Goal: Task Accomplishment & Management: Manage account settings

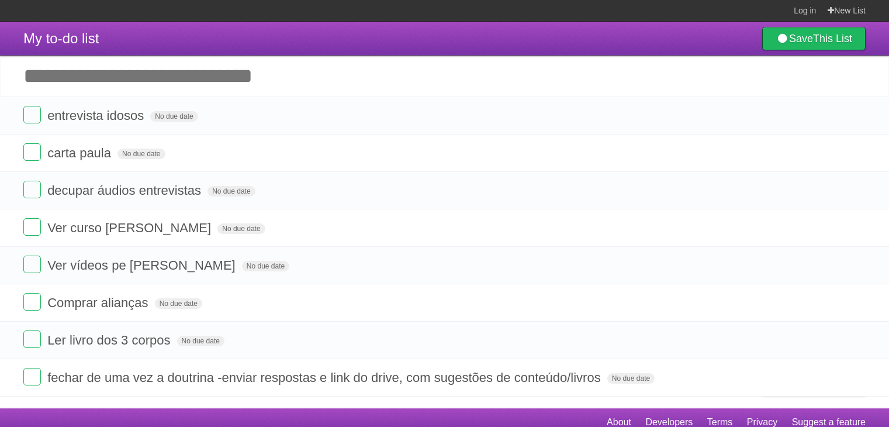
scroll to position [9, 0]
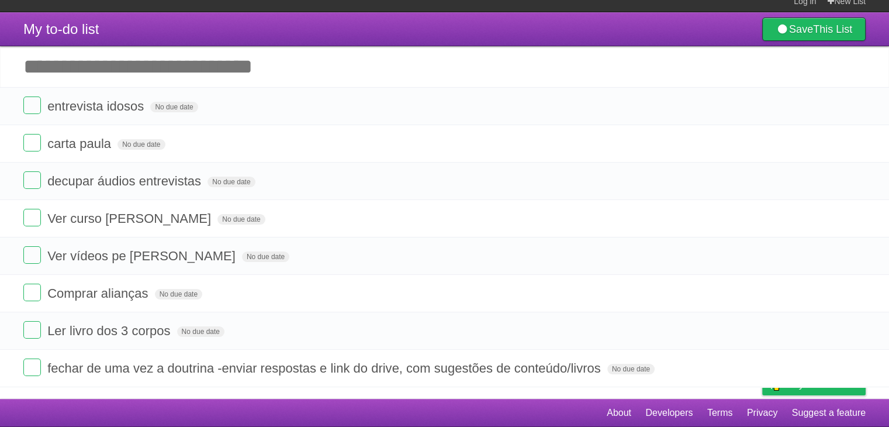
click at [355, 109] on form "entrevista idosos No due date White Red Blue Green Purple Orange" at bounding box center [444, 105] width 842 height 19
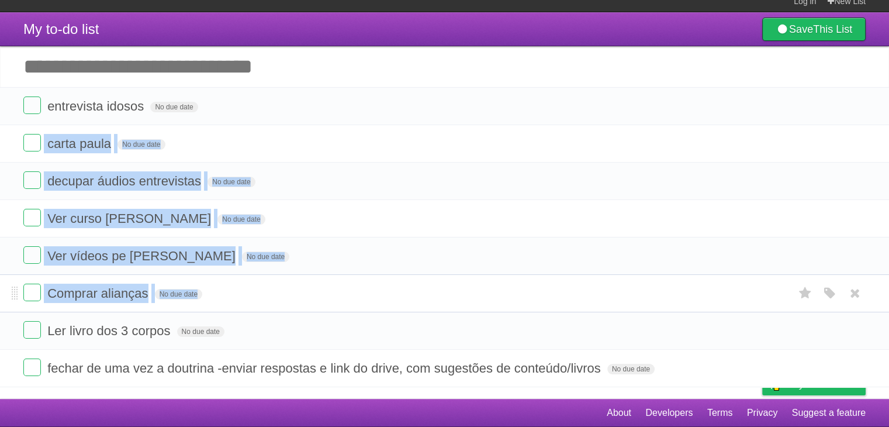
drag, startPoint x: 0, startPoint y: 0, endPoint x: 348, endPoint y: 291, distance: 453.8
click at [348, 291] on ul "entrevista idosos No due date White Red Blue Green Purple Orange carta [PERSON_…" at bounding box center [444, 237] width 889 height 300
click at [348, 291] on form "Comprar alianças No due date White Red Blue Green Purple Orange" at bounding box center [444, 292] width 842 height 19
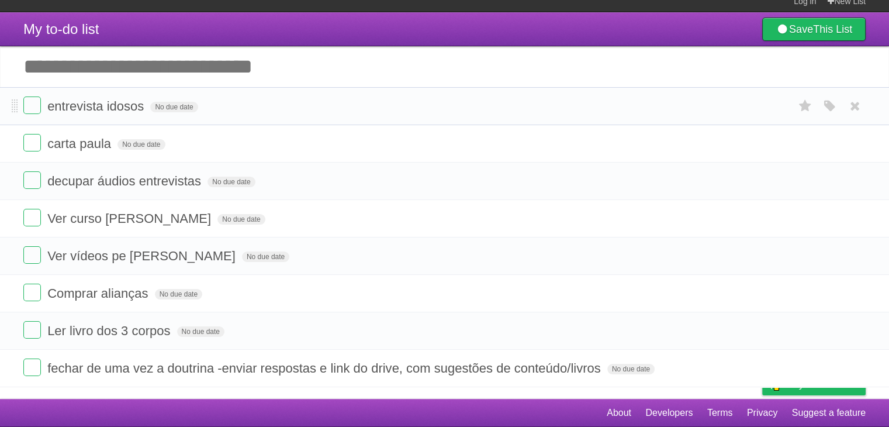
drag, startPoint x: 348, startPoint y: 291, endPoint x: 367, endPoint y: 103, distance: 188.5
click at [367, 103] on ul "entrevista idosos No due date White Red Blue Green Purple Orange carta [PERSON_…" at bounding box center [444, 237] width 889 height 300
click at [367, 103] on form "entrevista idosos No due date White Red Blue Green Purple Orange" at bounding box center [444, 105] width 842 height 19
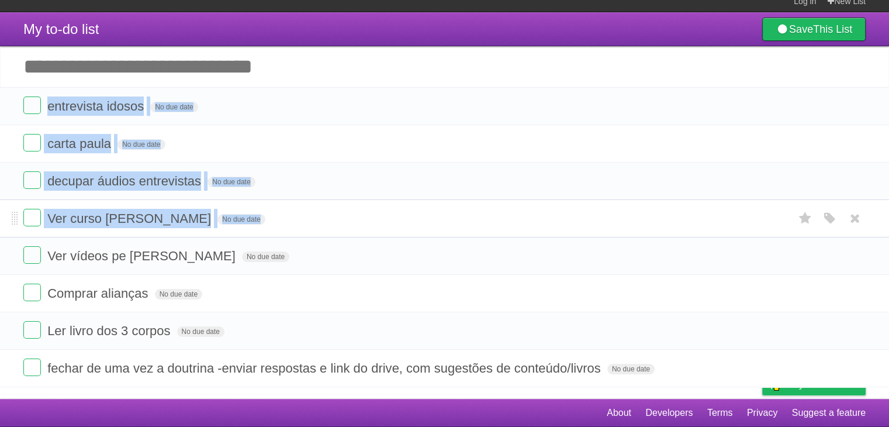
drag, startPoint x: 367, startPoint y: 103, endPoint x: 367, endPoint y: 214, distance: 111.0
click at [367, 214] on ul "entrevista idosos No due date White Red Blue Green Purple Orange carta [PERSON_…" at bounding box center [444, 237] width 889 height 300
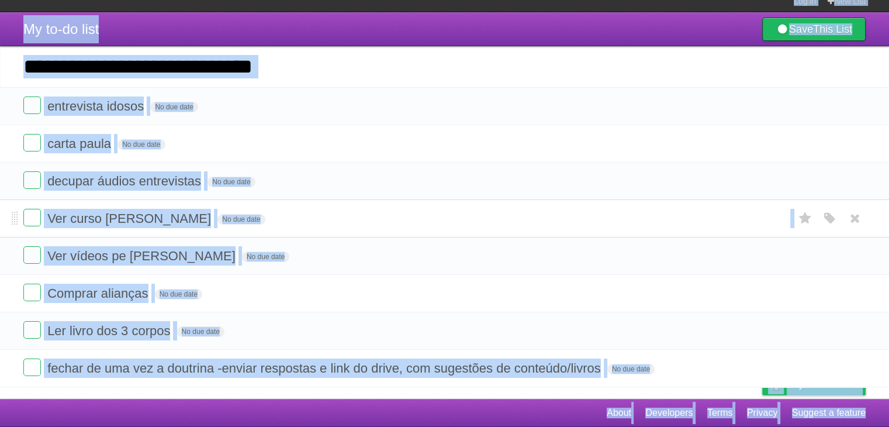
click at [367, 214] on form "Ver curso [PERSON_NAME] No due date White Red Blue Green Purple Orange" at bounding box center [444, 218] width 842 height 19
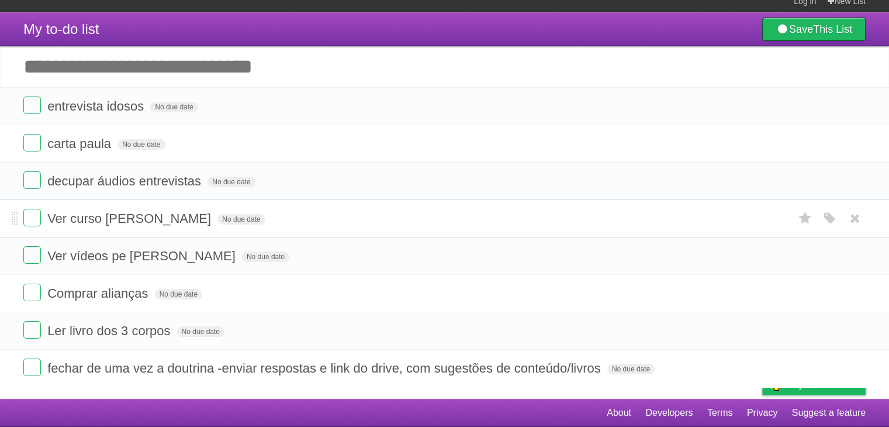
scroll to position [0, 0]
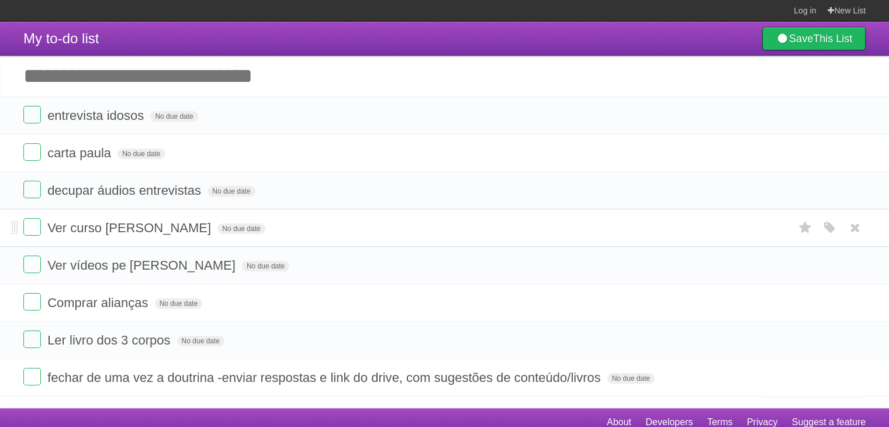
click at [367, 214] on li "Ver curso [PERSON_NAME] No due date White Red Blue Green Purple Orange" at bounding box center [444, 228] width 889 height 38
click at [209, 148] on form "carta paula No due date White Red Blue Green Purple Orange" at bounding box center [444, 152] width 842 height 19
drag, startPoint x: 209, startPoint y: 148, endPoint x: 141, endPoint y: 152, distance: 67.9
click at [141, 152] on form "carta paula No due date White Red Blue Green Purple Orange" at bounding box center [444, 152] width 842 height 19
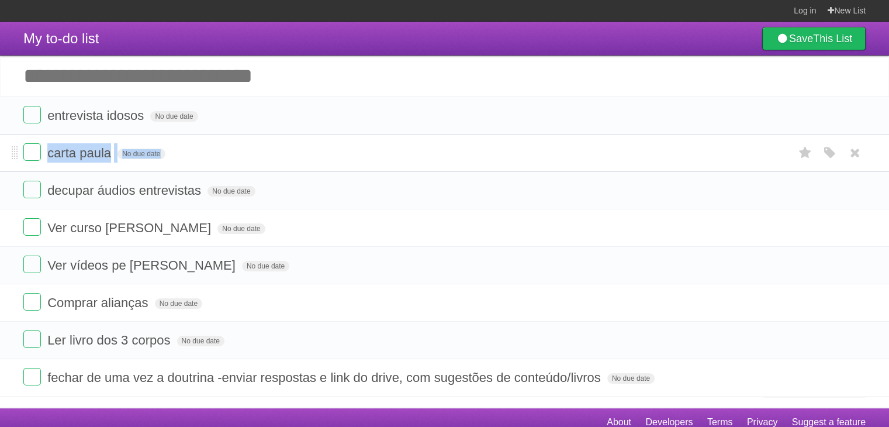
click at [203, 149] on form "carta paula No due date White Red Blue Green Purple Orange" at bounding box center [444, 152] width 842 height 19
drag, startPoint x: 203, startPoint y: 149, endPoint x: 283, endPoint y: 226, distance: 110.3
click at [283, 226] on ul "entrevista idosos No due date White Red Blue Green Purple Orange carta [PERSON_…" at bounding box center [444, 246] width 889 height 300
click at [283, 226] on form "Ver curso [PERSON_NAME] No due date White Red Blue Green Purple Orange" at bounding box center [444, 227] width 842 height 19
drag, startPoint x: 283, startPoint y: 226, endPoint x: 715, endPoint y: 13, distance: 481.1
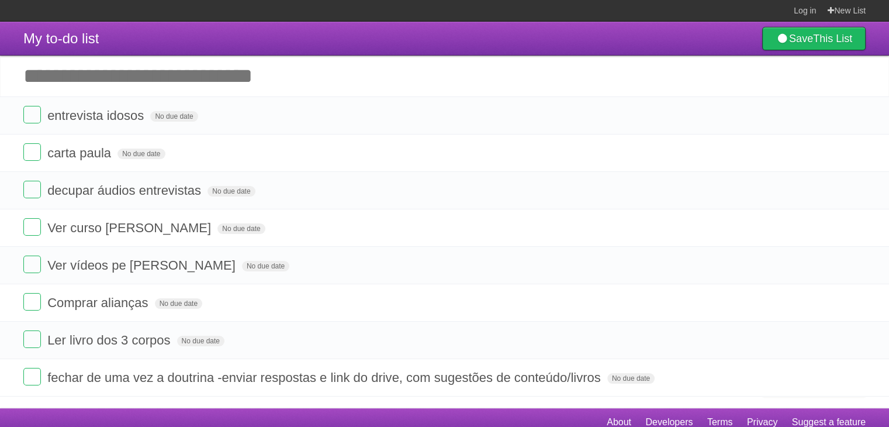
click at [715, 13] on body "Log in New List Log in Save list Create a new list My to-do list Save This List…" at bounding box center [444, 218] width 889 height 436
click at [715, 13] on section "Log in New List" at bounding box center [444, 11] width 889 height 22
click at [603, 158] on form "carta paula No due date White Red Blue Green Purple Orange" at bounding box center [444, 152] width 842 height 19
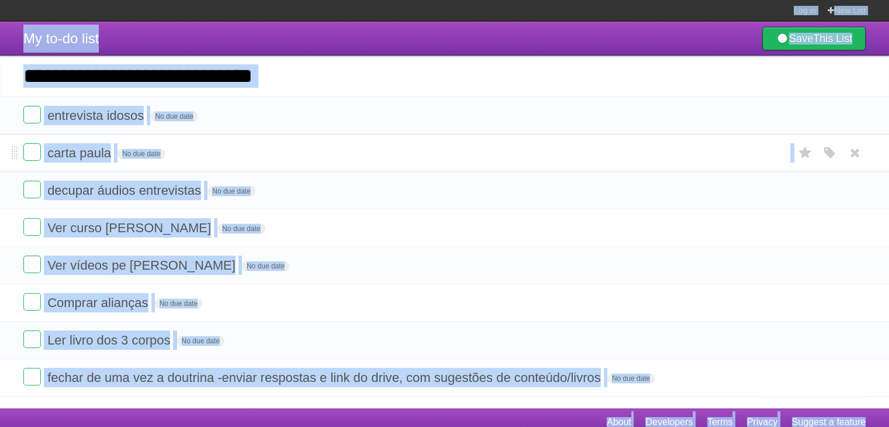
click at [603, 158] on form "carta paula No due date White Red Blue Green Purple Orange" at bounding box center [444, 152] width 842 height 19
